Goal: Use online tool/utility

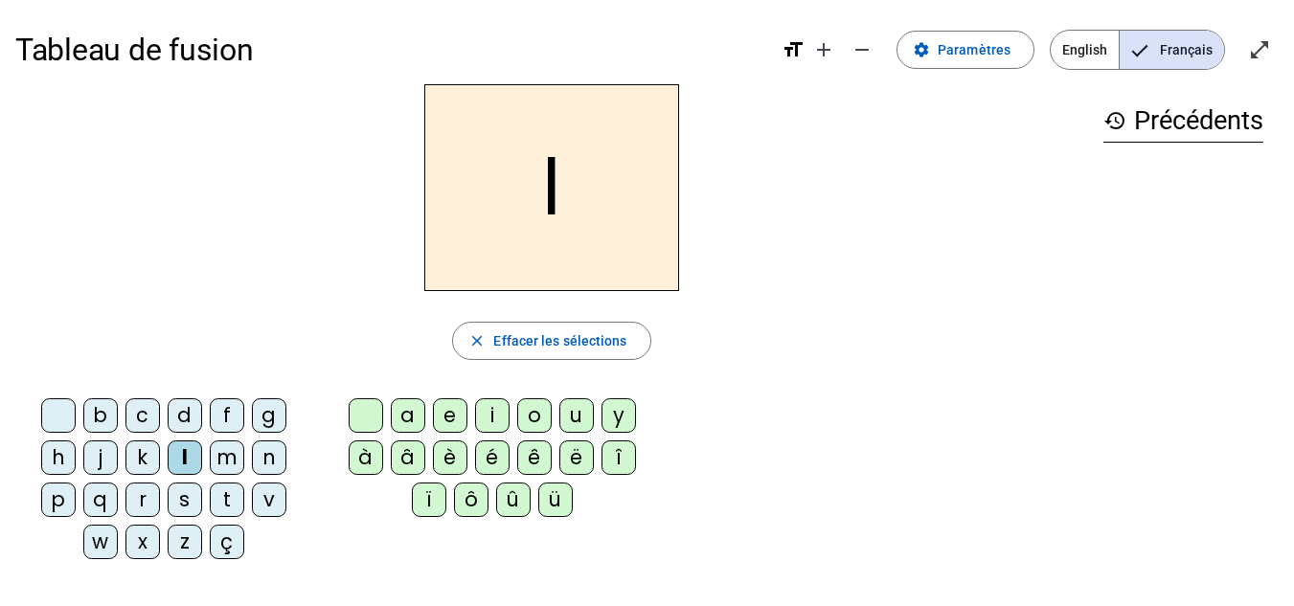
scroll to position [1, 0]
click at [417, 407] on div "a" at bounding box center [408, 415] width 34 height 34
click at [457, 404] on div "e" at bounding box center [450, 415] width 34 height 34
click at [580, 406] on div "u" at bounding box center [576, 415] width 34 height 34
click at [491, 413] on div "i" at bounding box center [492, 415] width 34 height 34
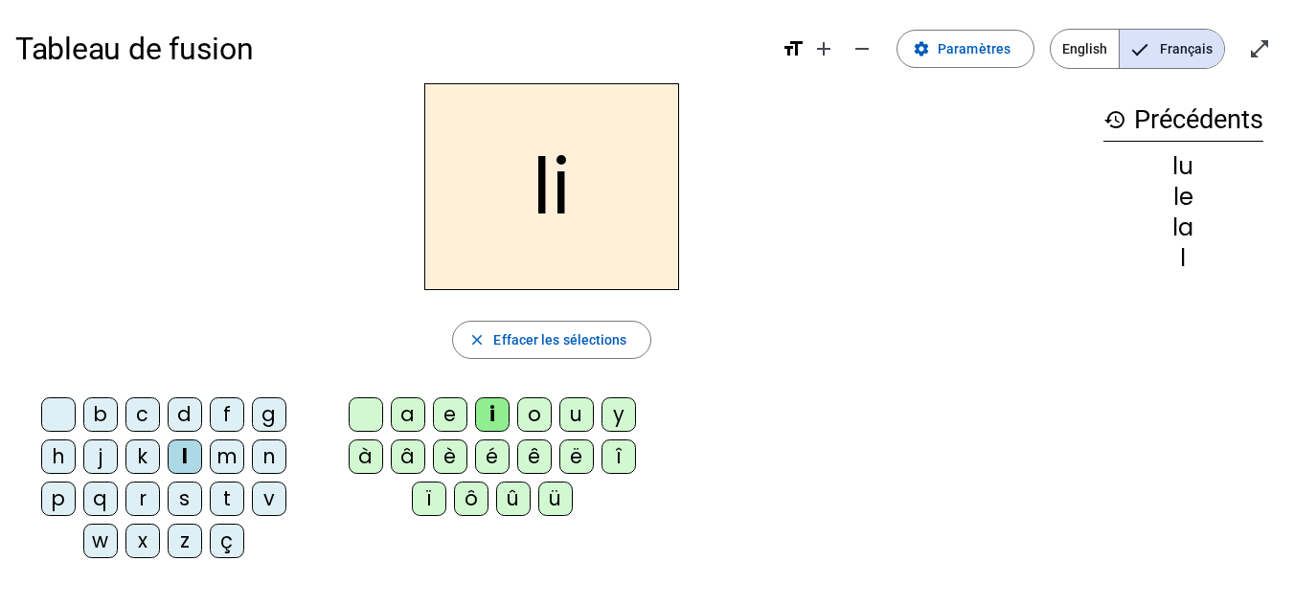
click at [534, 407] on div "o" at bounding box center [534, 415] width 34 height 34
click at [229, 489] on div "t" at bounding box center [227, 499] width 34 height 34
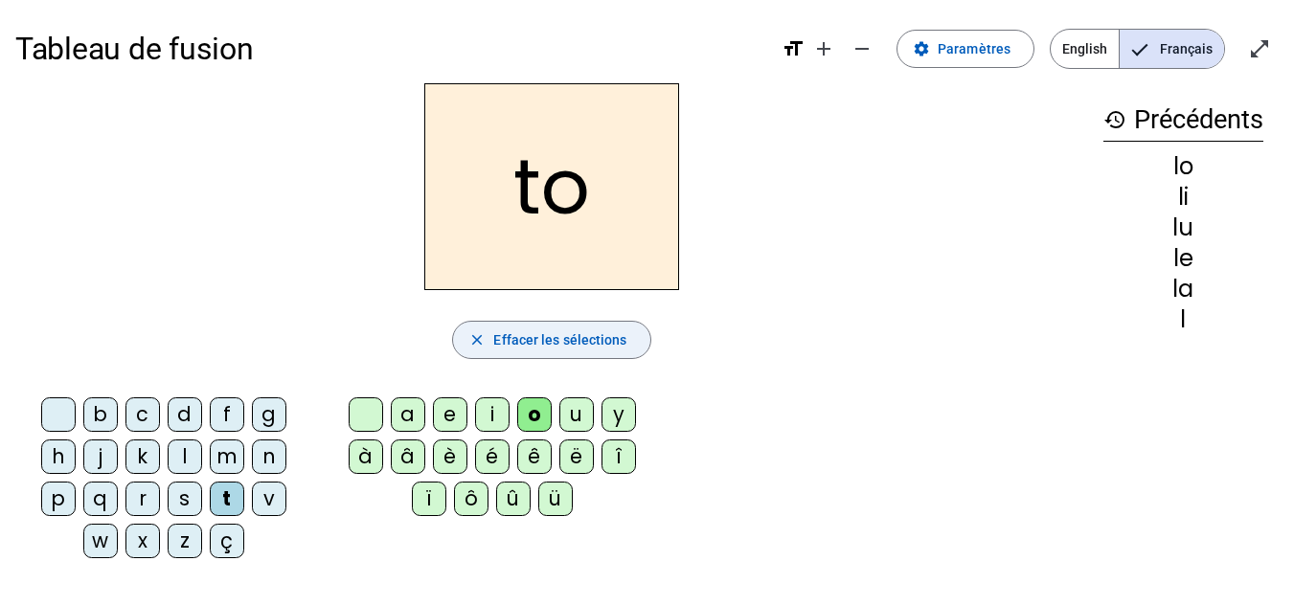
click at [504, 328] on span "button" at bounding box center [551, 340] width 196 height 46
click at [235, 489] on div "t" at bounding box center [227, 499] width 34 height 34
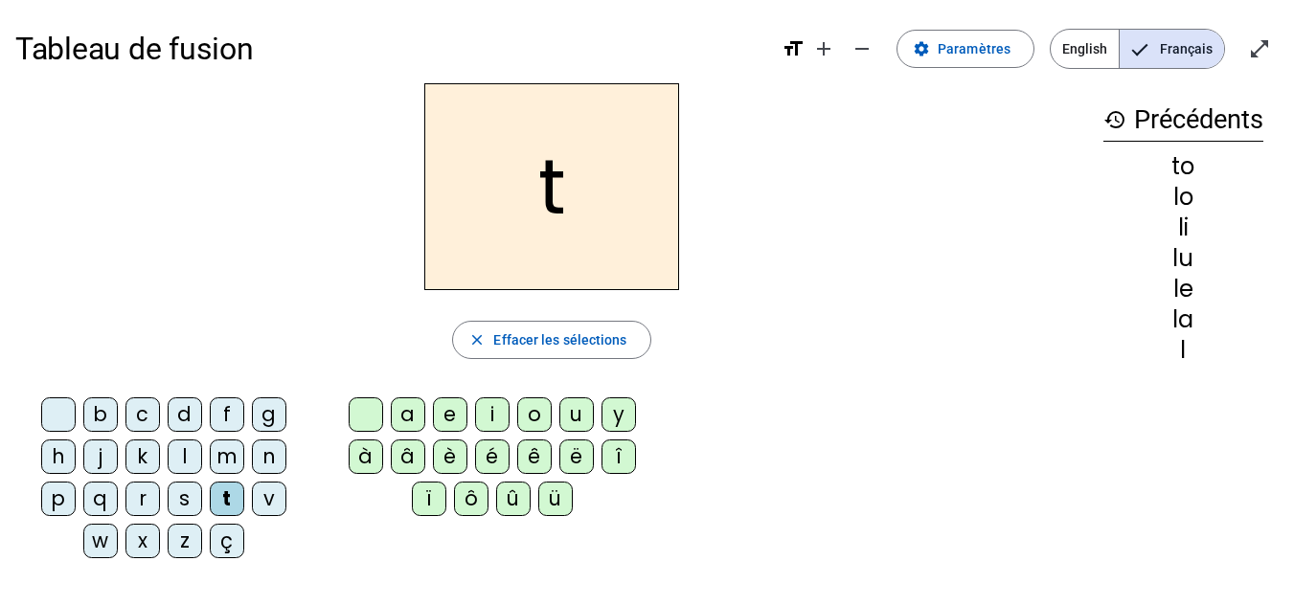
click at [420, 409] on div "a" at bounding box center [408, 415] width 34 height 34
click at [578, 409] on div "u" at bounding box center [576, 415] width 34 height 34
click at [463, 411] on div "e" at bounding box center [450, 415] width 34 height 34
click at [581, 414] on div "u" at bounding box center [576, 415] width 34 height 34
